Goal: Task Accomplishment & Management: Use online tool/utility

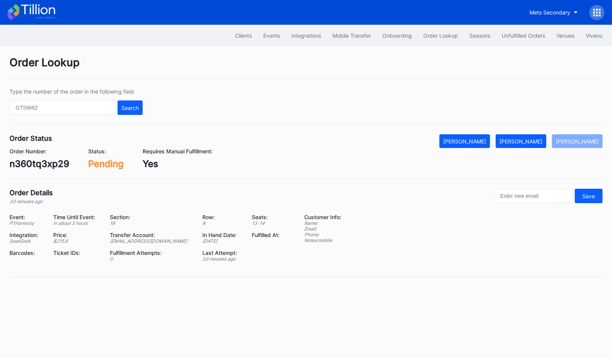
click at [47, 167] on div "n360tq3xp29" at bounding box center [40, 163] width 60 height 11
copy div "n360tq3xp29"
click at [528, 138] on div "Mark Fulfilled" at bounding box center [520, 141] width 43 height 6
click at [42, 163] on div "543909619" at bounding box center [35, 163] width 51 height 11
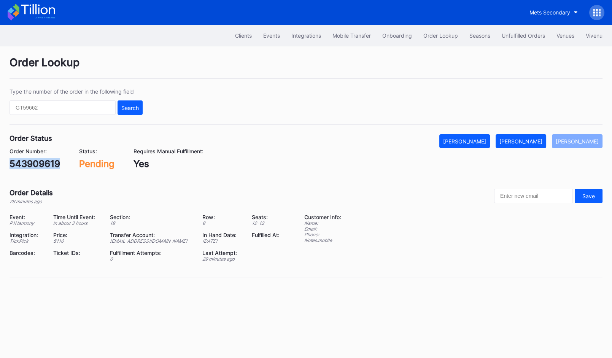
click at [42, 163] on div "543909619" at bounding box center [35, 163] width 51 height 11
copy div "543909619"
click at [528, 138] on div "Mark Fulfilled" at bounding box center [520, 141] width 43 height 6
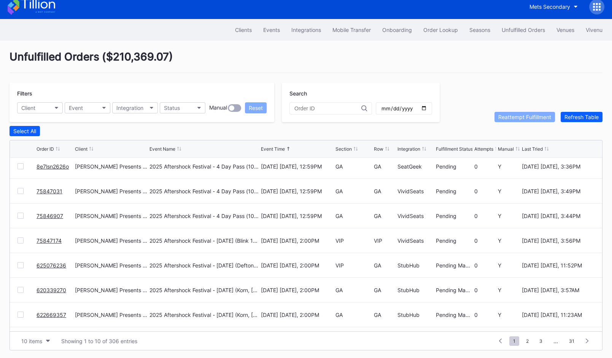
scroll to position [73, 0]
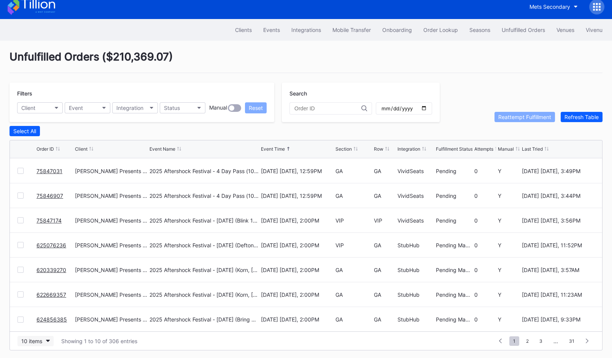
click at [36, 340] on div "10 items" at bounding box center [31, 341] width 21 height 6
click at [36, 293] on div "50 items" at bounding box center [34, 292] width 22 height 6
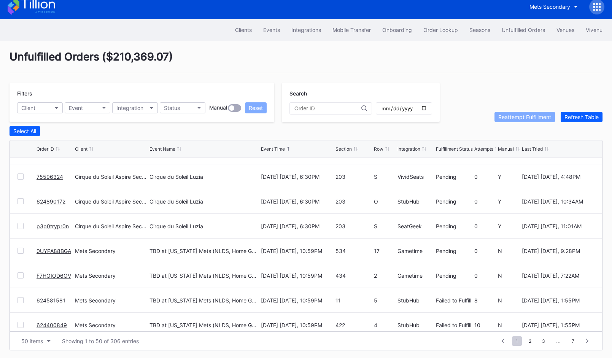
scroll to position [0, 0]
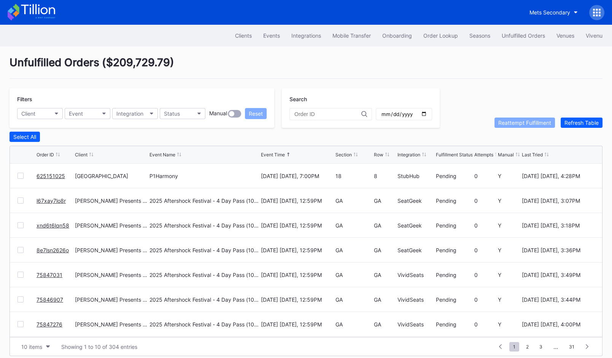
click at [53, 174] on link "625151025" at bounding box center [50, 176] width 29 height 6
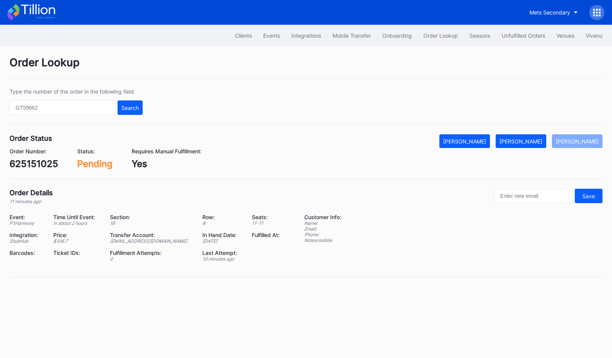
click at [38, 163] on div "625151025" at bounding box center [34, 163] width 49 height 11
copy div "625151025"
click at [537, 140] on div "Mark Fulfilled" at bounding box center [520, 141] width 43 height 6
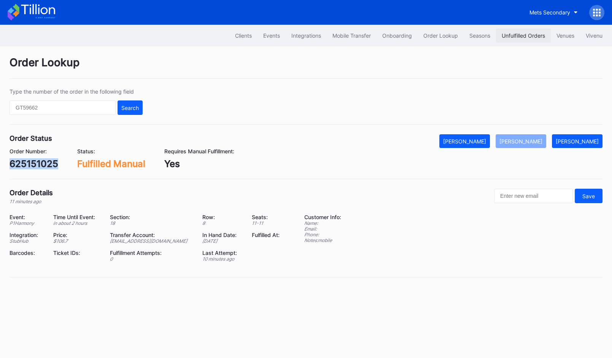
click at [504, 37] on div "Unfulfilled Orders" at bounding box center [522, 35] width 43 height 6
